Goal: Task Accomplishment & Management: Use online tool/utility

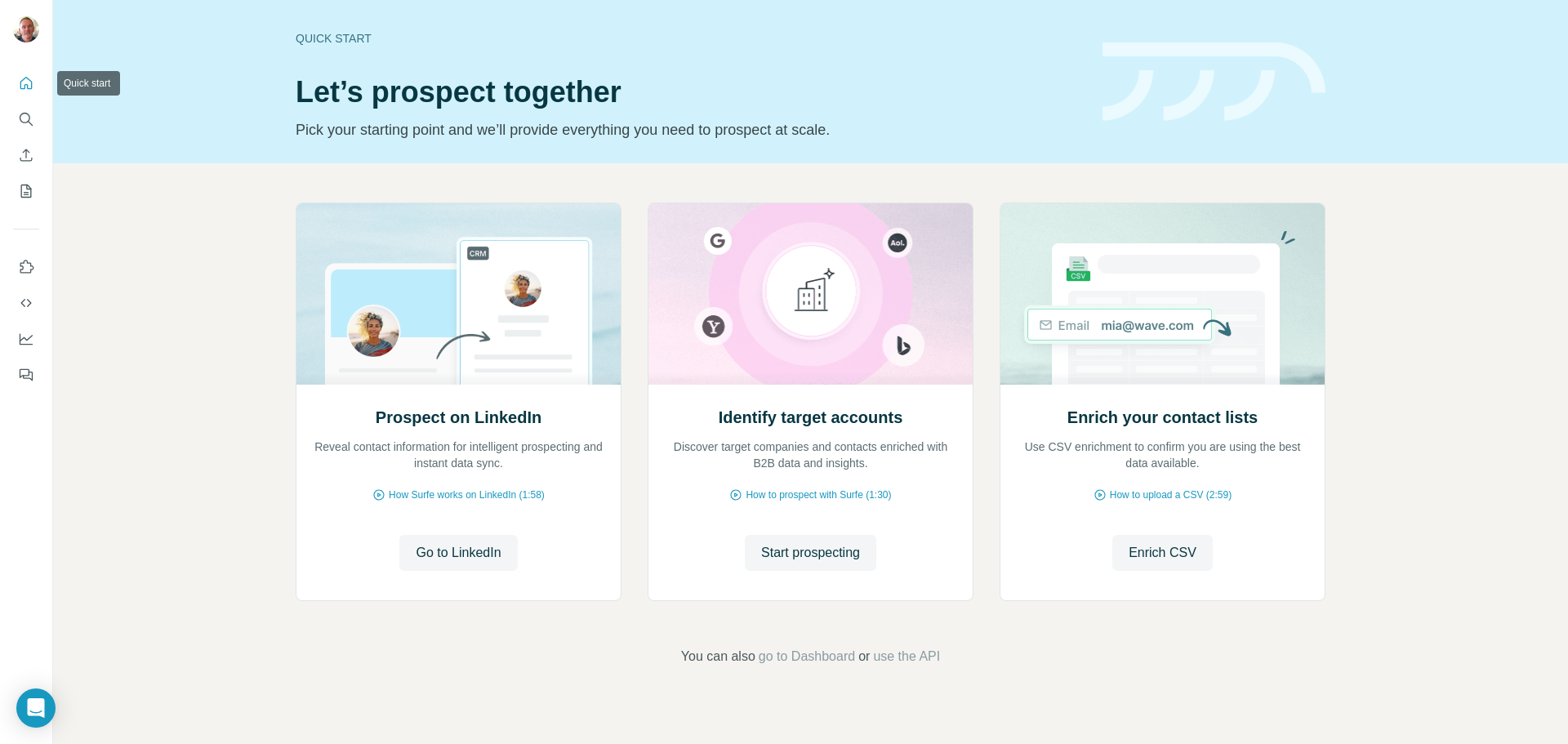
click at [23, 88] on icon "Quick start" at bounding box center [27, 82] width 12 height 12
click at [27, 76] on icon "Quick start" at bounding box center [27, 83] width 17 height 17
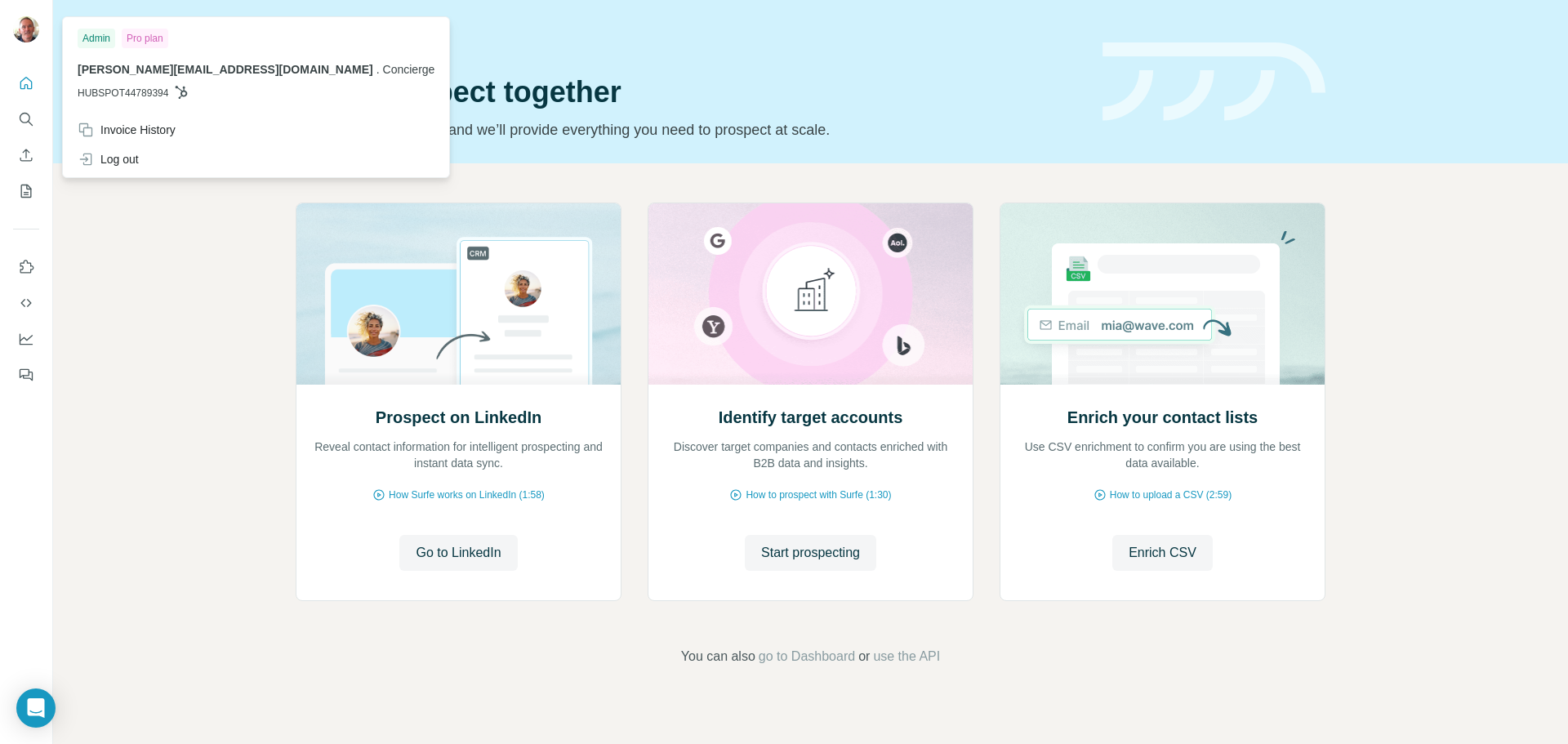
click at [32, 36] on img at bounding box center [26, 29] width 26 height 26
click at [21, 157] on icon "Enrich CSV" at bounding box center [27, 155] width 17 height 17
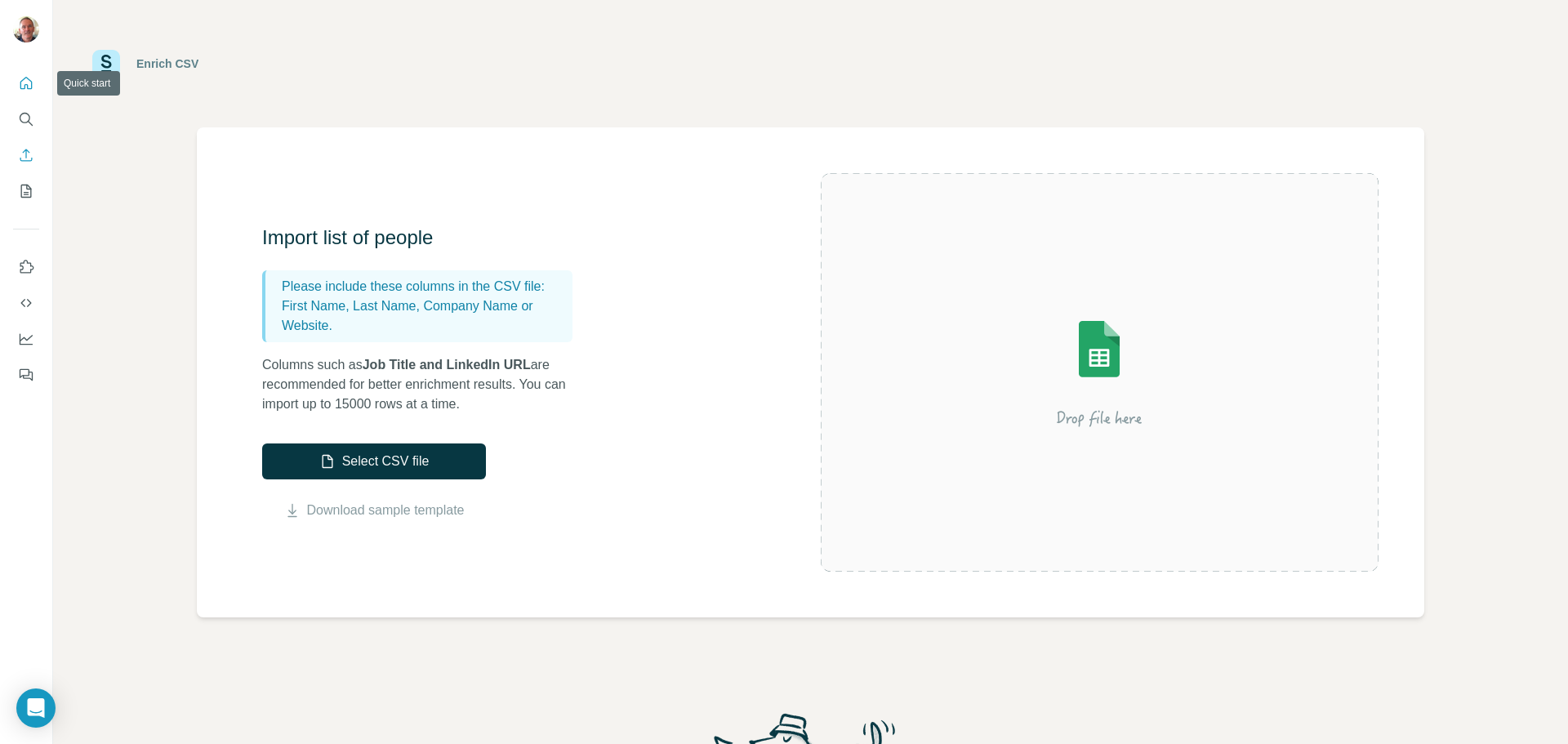
click at [25, 87] on icon "Quick start" at bounding box center [27, 82] width 12 height 12
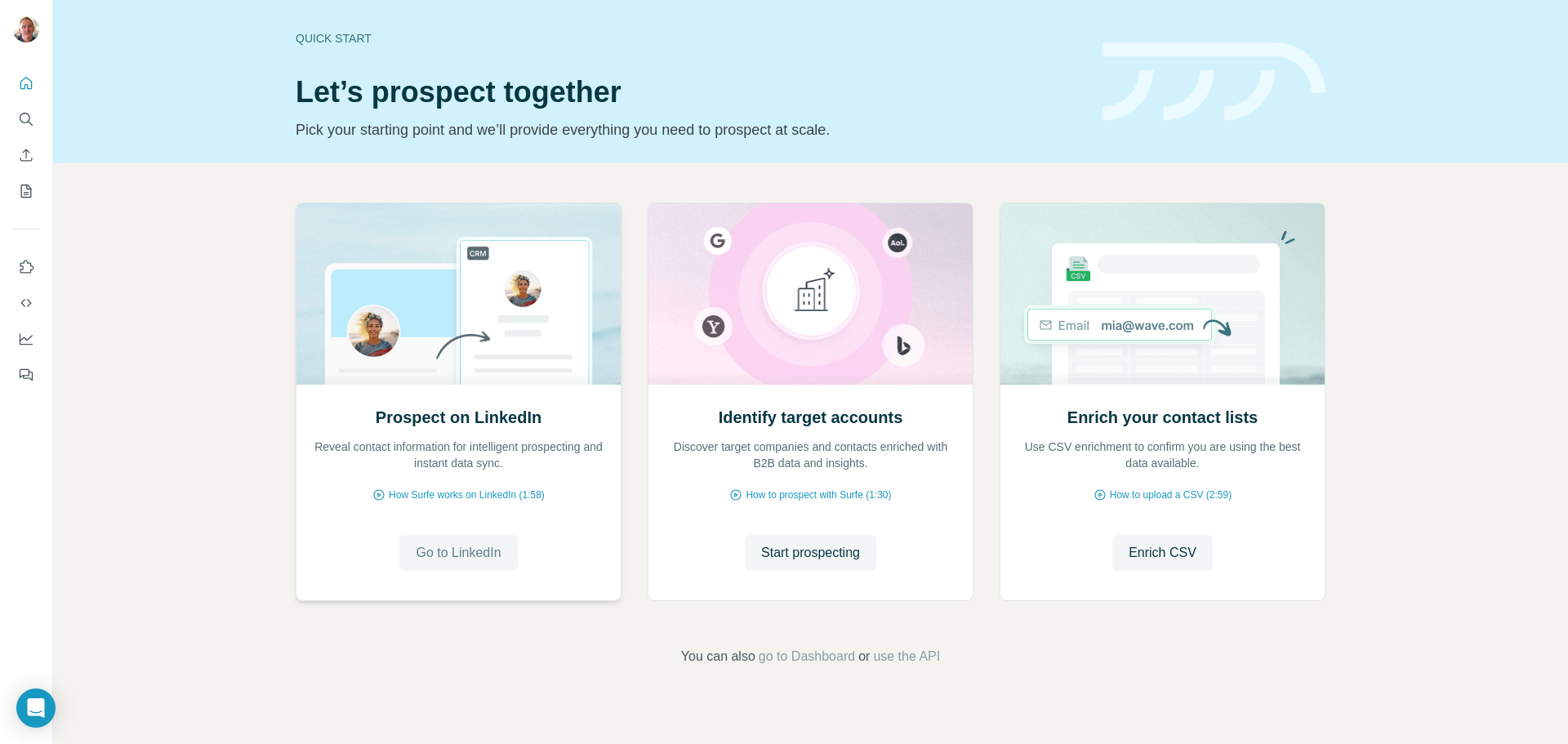
click at [482, 558] on span "Go to LinkedIn" at bounding box center [458, 553] width 85 height 20
click at [19, 268] on icon "Use Surfe on LinkedIn" at bounding box center [27, 267] width 17 height 17
click at [23, 185] on icon "My lists" at bounding box center [26, 192] width 11 height 13
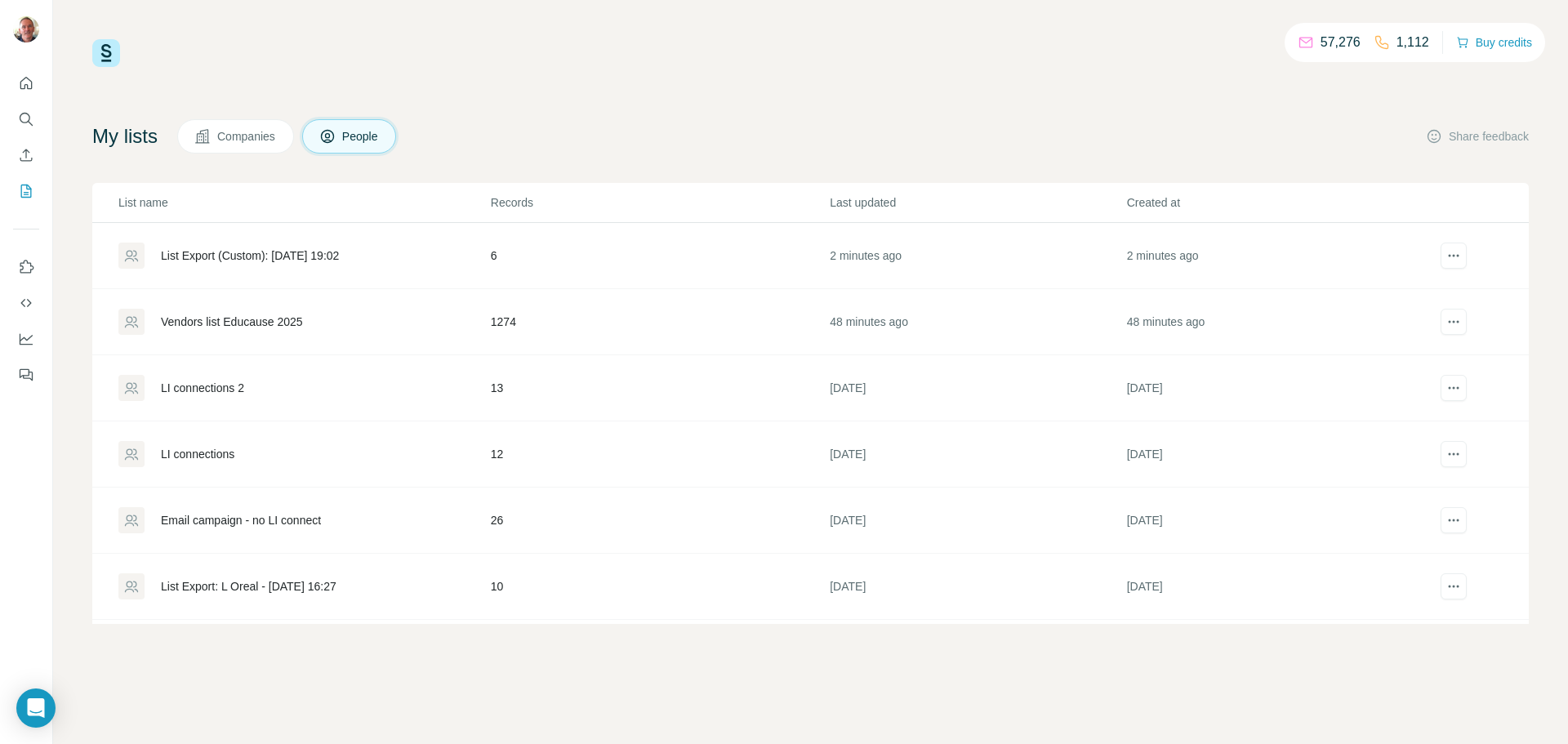
click at [192, 252] on div "List Export (Custom): 04/09/2025 19:02" at bounding box center [250, 256] width 178 height 17
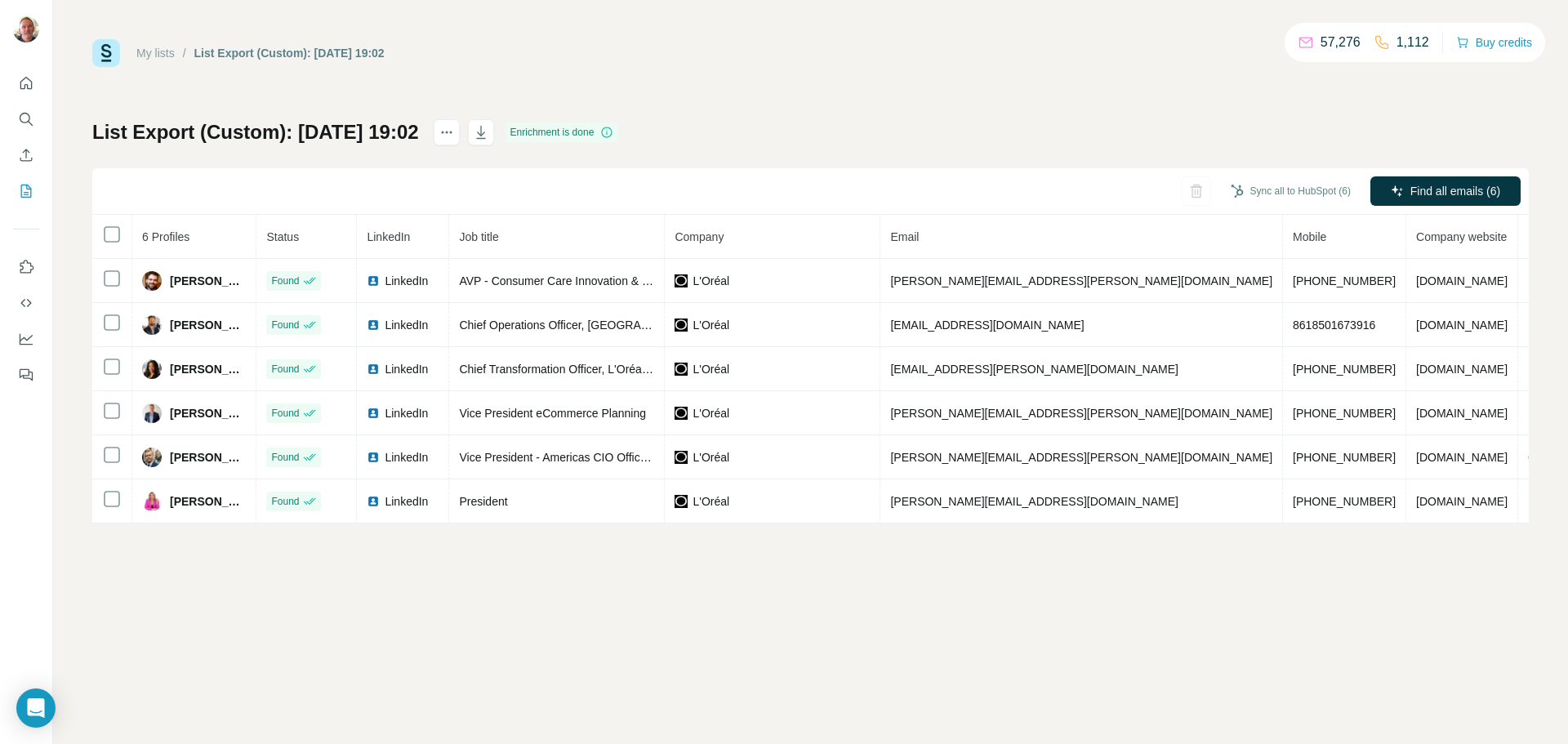
click at [1305, 118] on div "My lists / List Export (Custom): 04/09/2025 19:02 57,276 1,112 Buy credits List…" at bounding box center [811, 281] width 1436 height 484
click at [489, 132] on icon "button" at bounding box center [482, 132] width 17 height 17
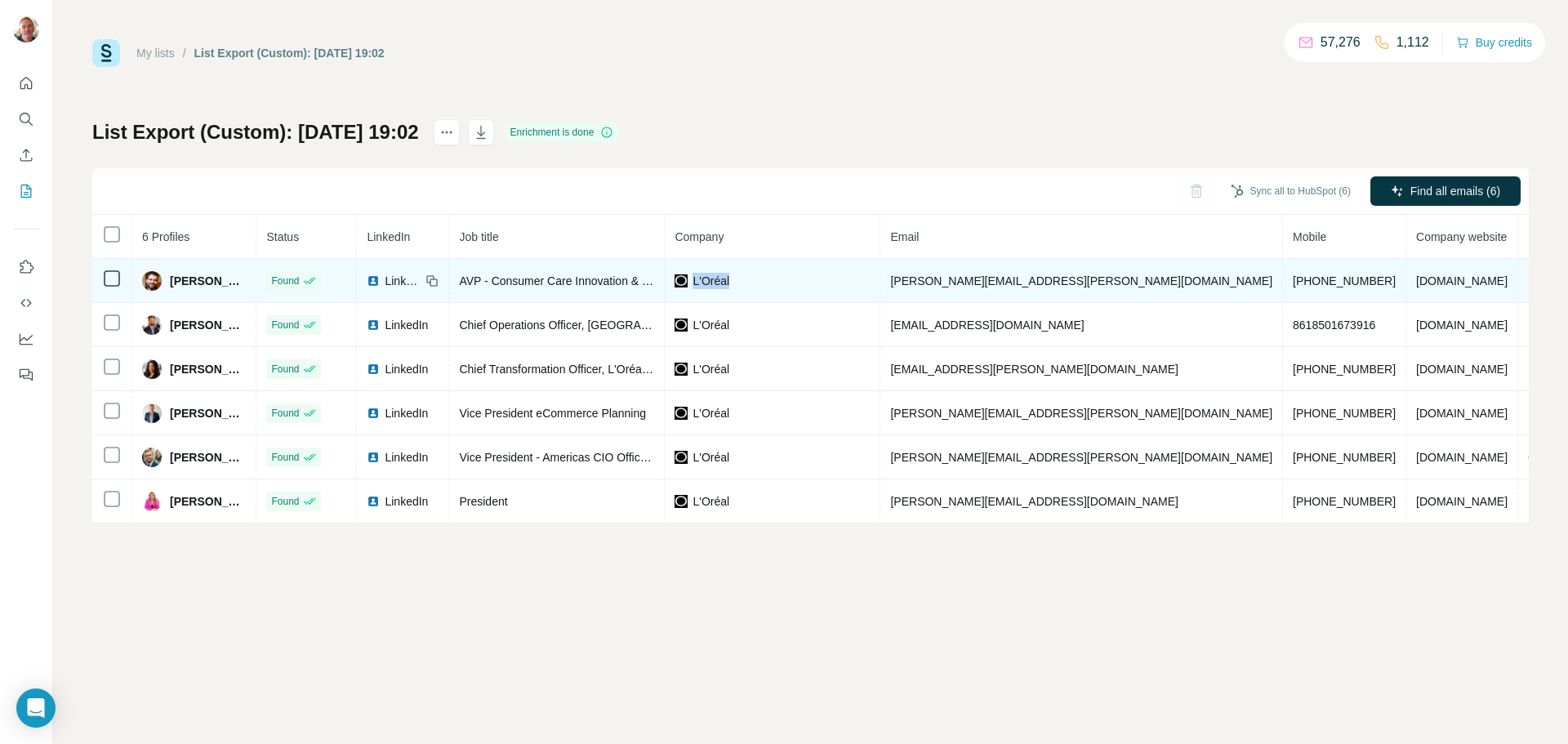
drag, startPoint x: 802, startPoint y: 280, endPoint x: 752, endPoint y: 277, distance: 50.1
click at [752, 277] on div "L'Oréal" at bounding box center [772, 281] width 195 height 17
copy span "L'Oréal"
